Goal: Find specific page/section: Find specific page/section

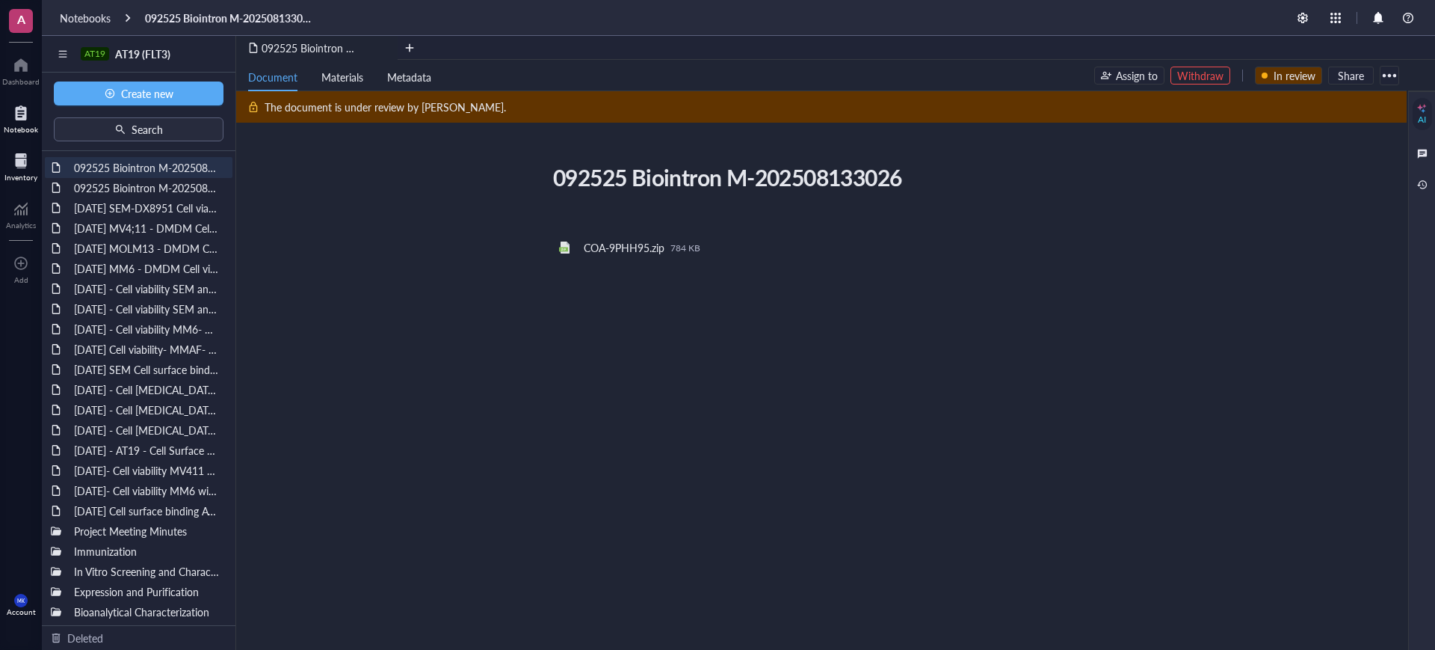
drag, startPoint x: 0, startPoint y: 0, endPoint x: 4, endPoint y: 168, distance: 168.3
click at [4, 168] on div at bounding box center [20, 161] width 33 height 24
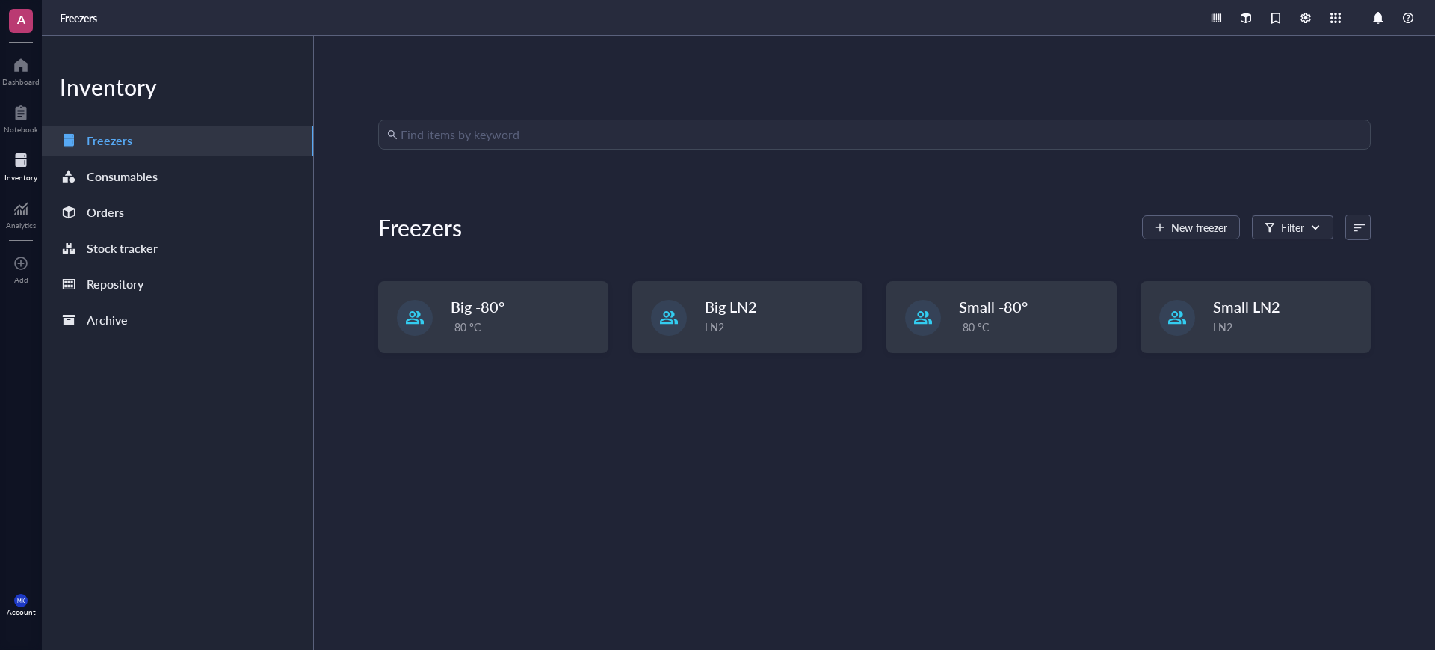
click at [109, 194] on div "Inventory Freezers Consumables Orders Stock tracker Repository Archive" at bounding box center [178, 343] width 272 height 614
click at [117, 199] on div "Orders" at bounding box center [177, 212] width 271 height 30
